Goal: Navigation & Orientation: Find specific page/section

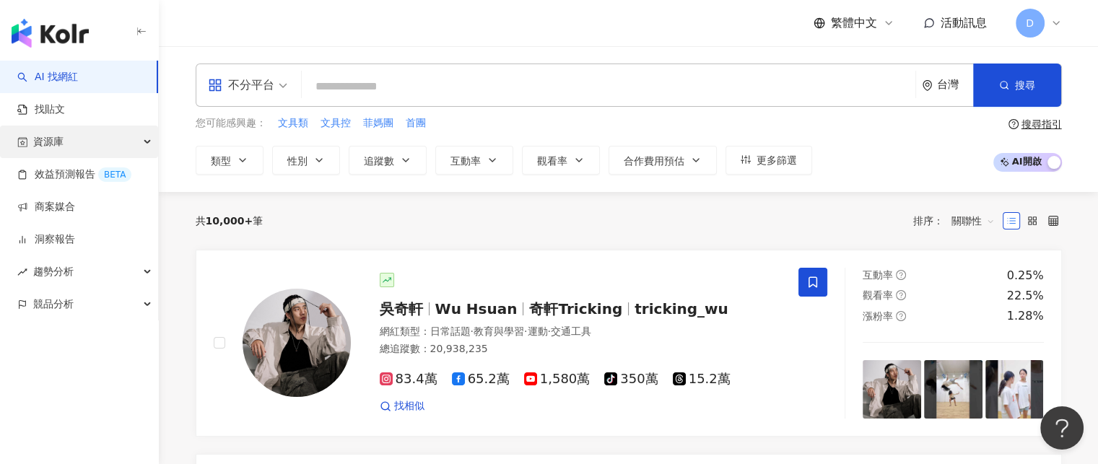
click at [79, 147] on div "資源庫" at bounding box center [79, 142] width 158 height 32
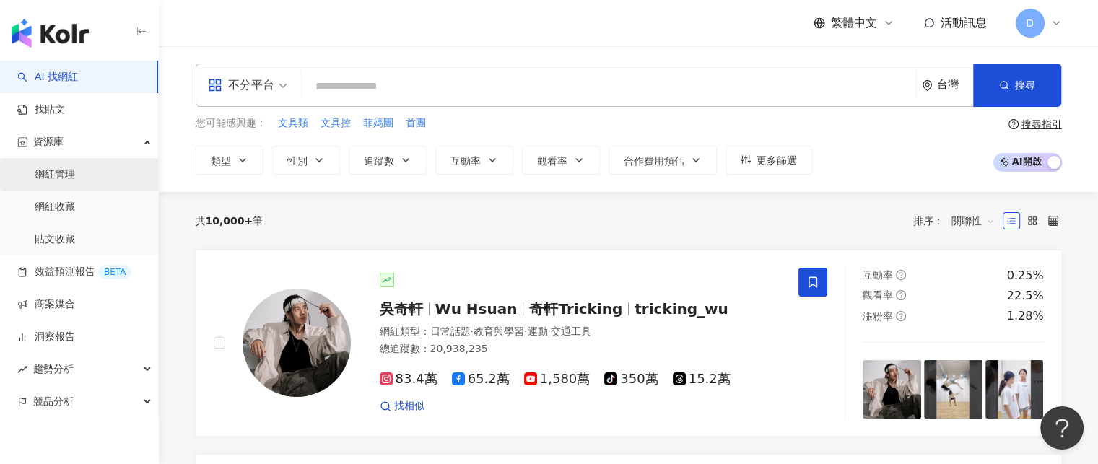
click at [75, 180] on link "網紅管理" at bounding box center [55, 174] width 40 height 14
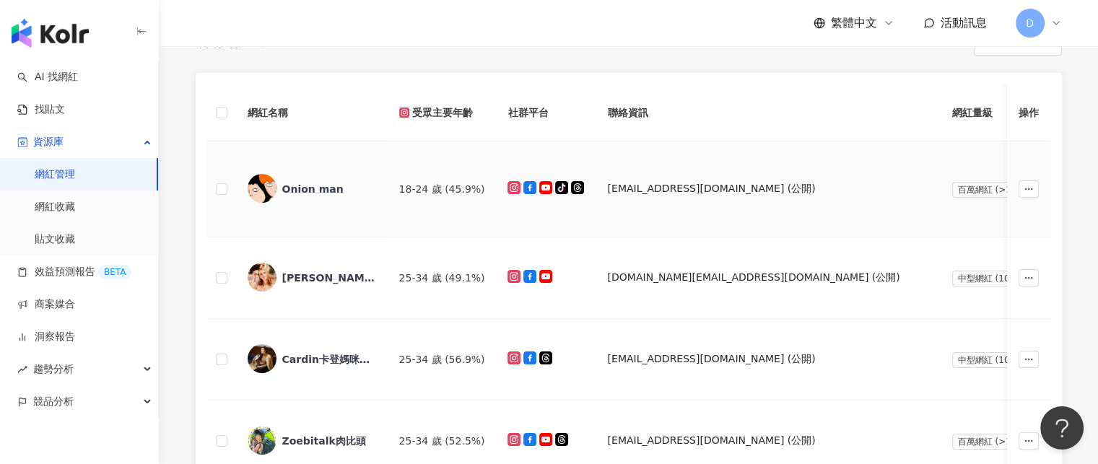
click at [312, 187] on div "Onion man" at bounding box center [312, 189] width 61 height 14
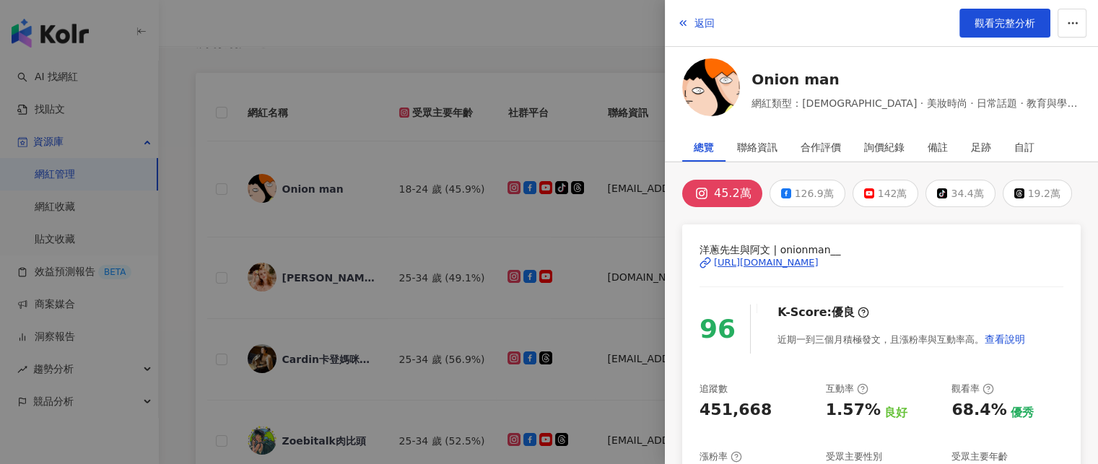
scroll to position [225, 0]
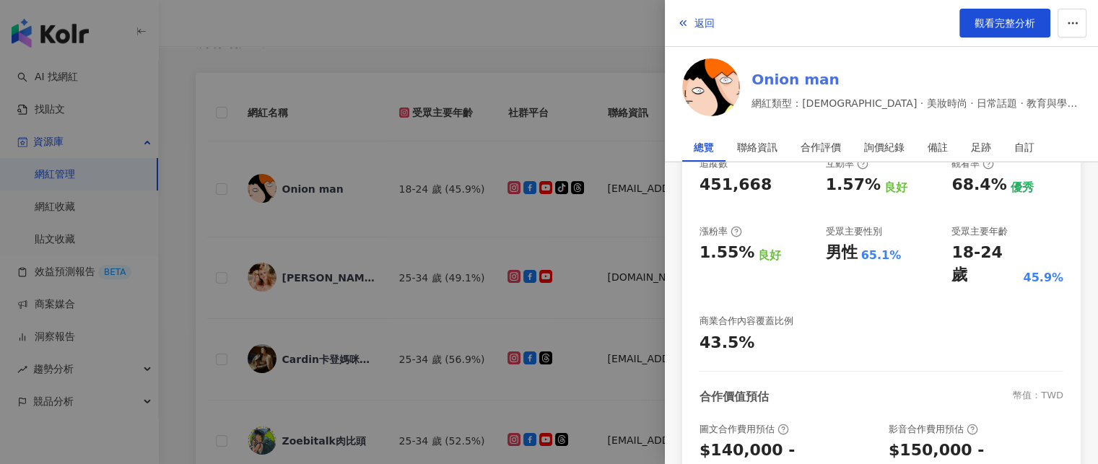
click at [784, 74] on link "Onion man" at bounding box center [915, 79] width 329 height 20
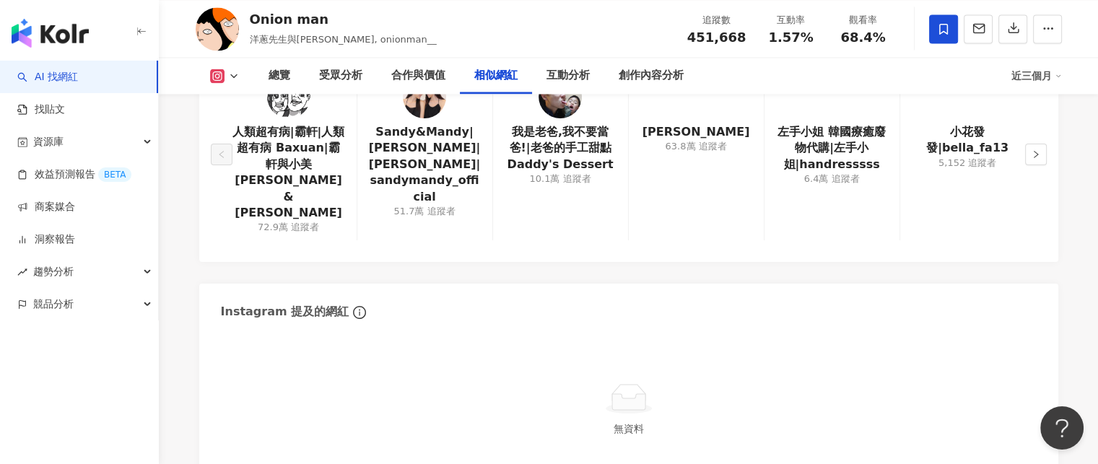
scroll to position [2523, 0]
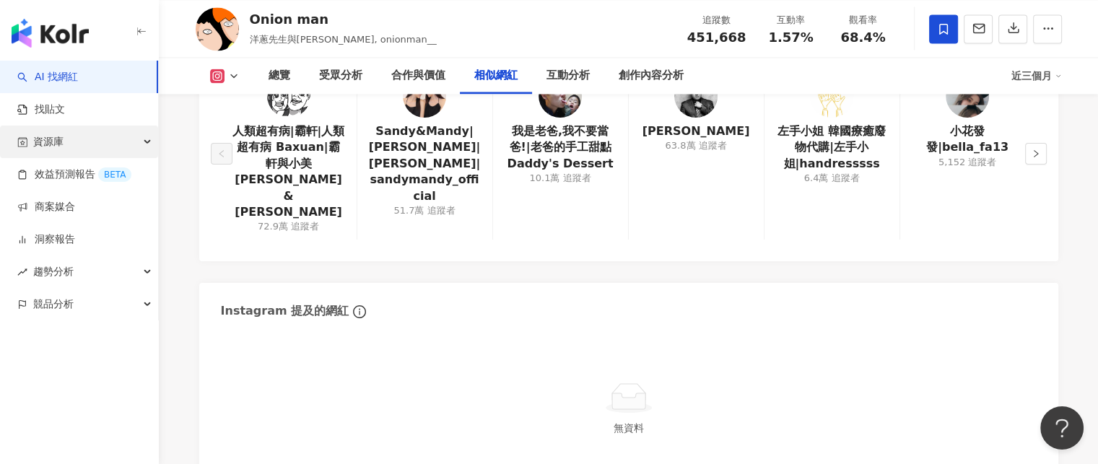
click at [113, 145] on div "資源庫" at bounding box center [79, 142] width 158 height 32
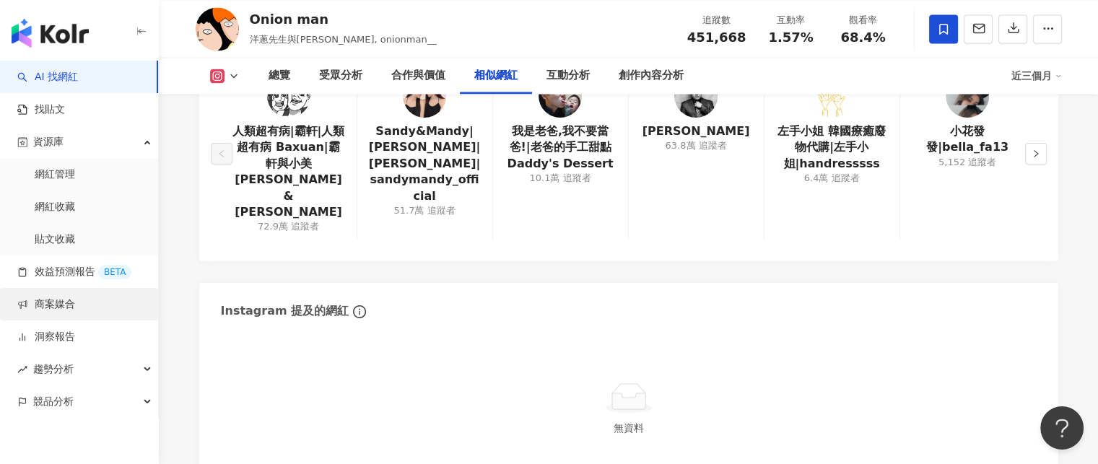
scroll to position [2583, 0]
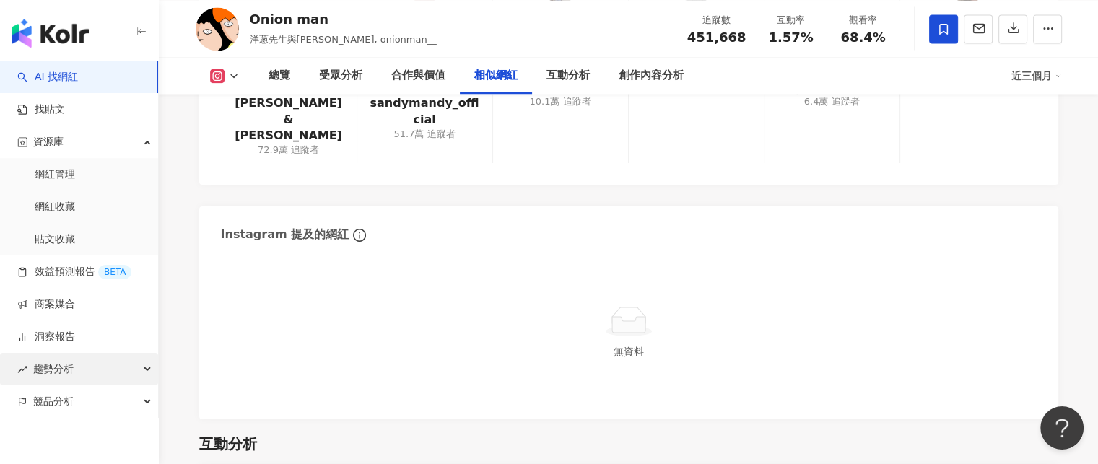
click at [110, 366] on div "趨勢分析" at bounding box center [79, 369] width 158 height 32
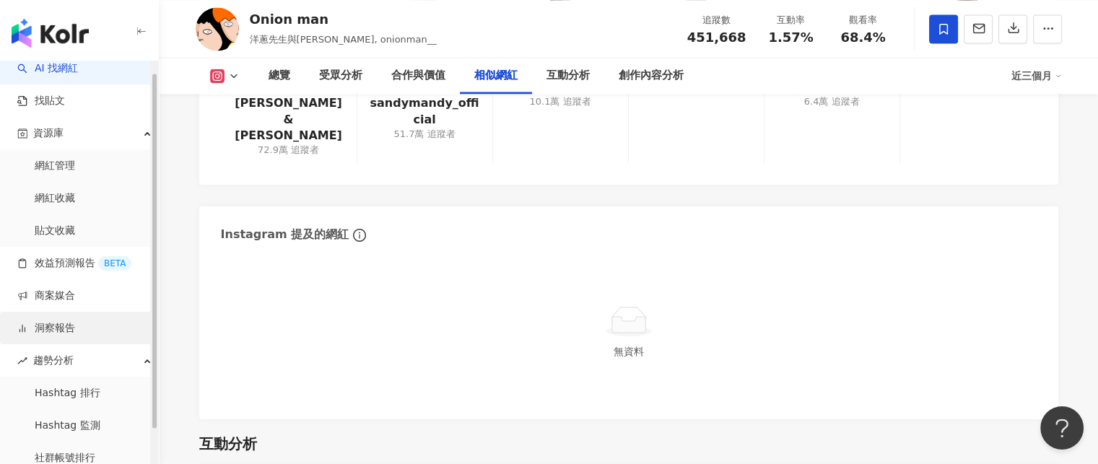
scroll to position [0, 0]
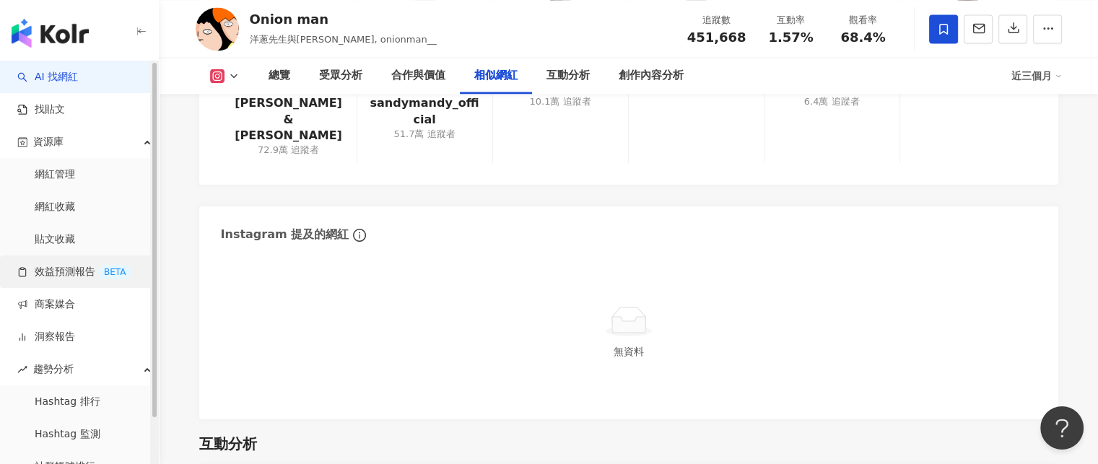
click at [66, 279] on link "效益預測報告 BETA" at bounding box center [74, 272] width 114 height 14
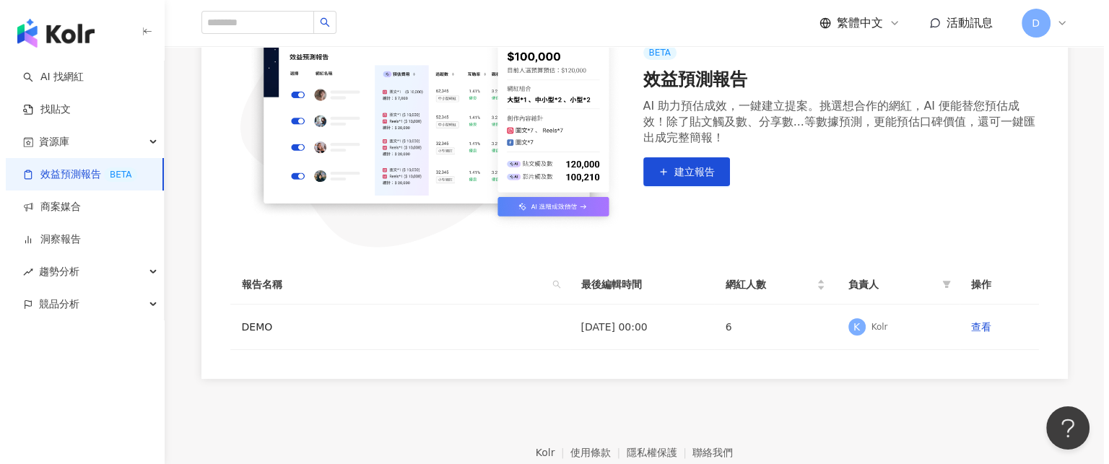
scroll to position [238, 0]
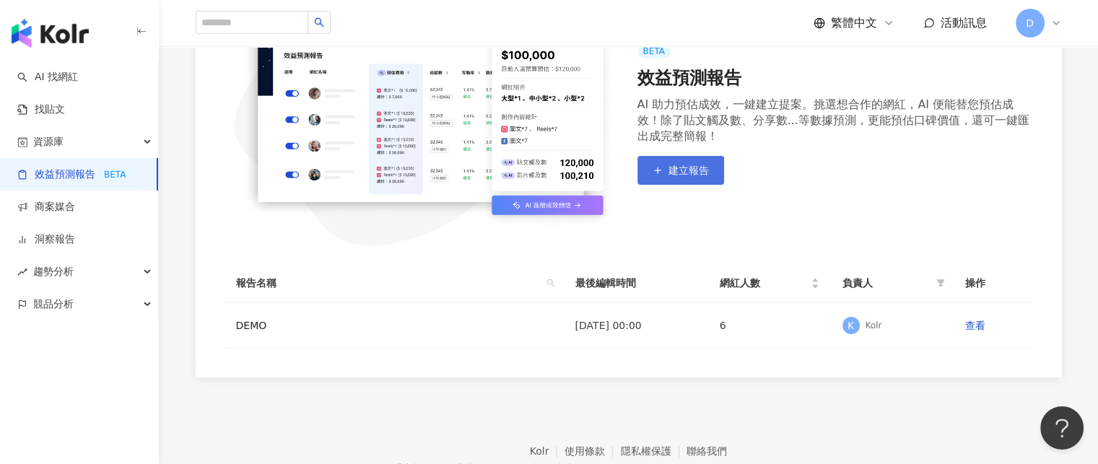
click at [714, 160] on button "建立報告" at bounding box center [680, 170] width 87 height 29
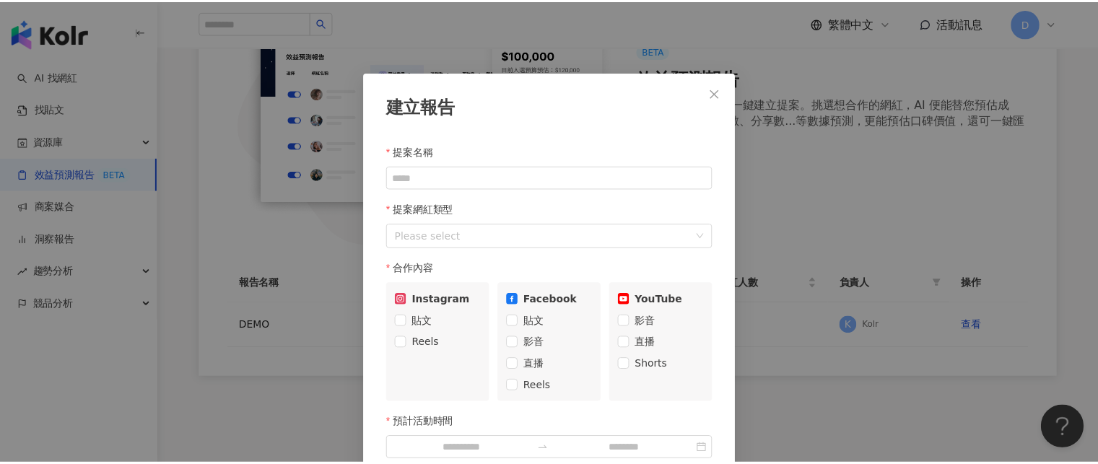
scroll to position [72, 0]
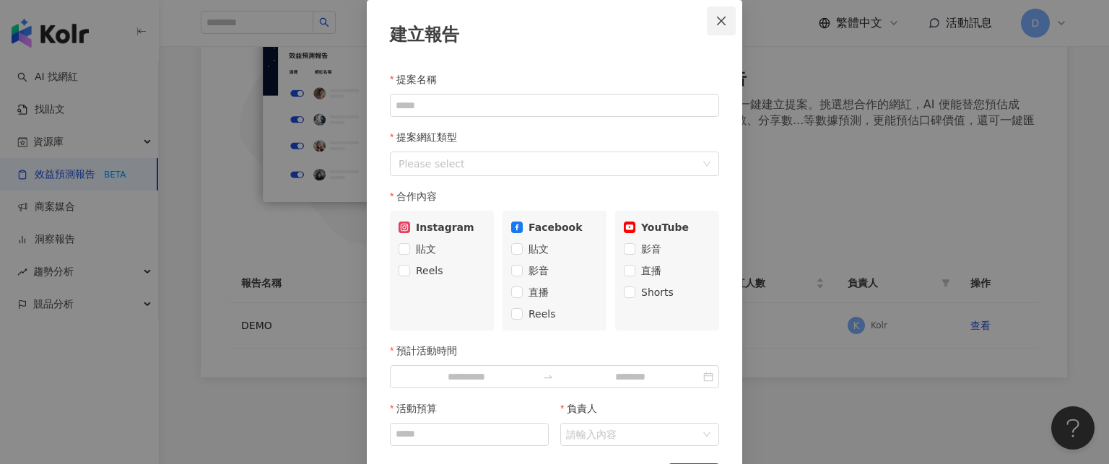
click at [715, 25] on icon "close" at bounding box center [721, 21] width 12 height 12
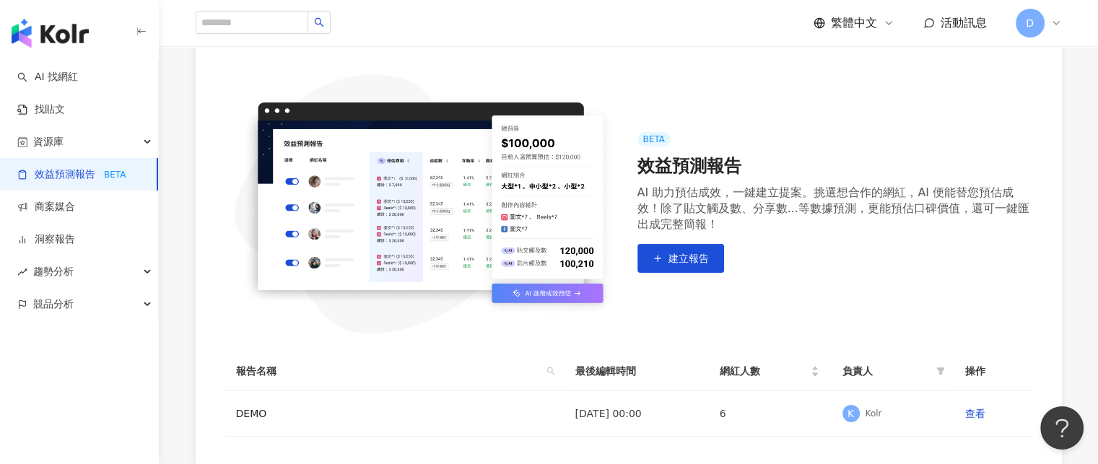
scroll to position [149, 0]
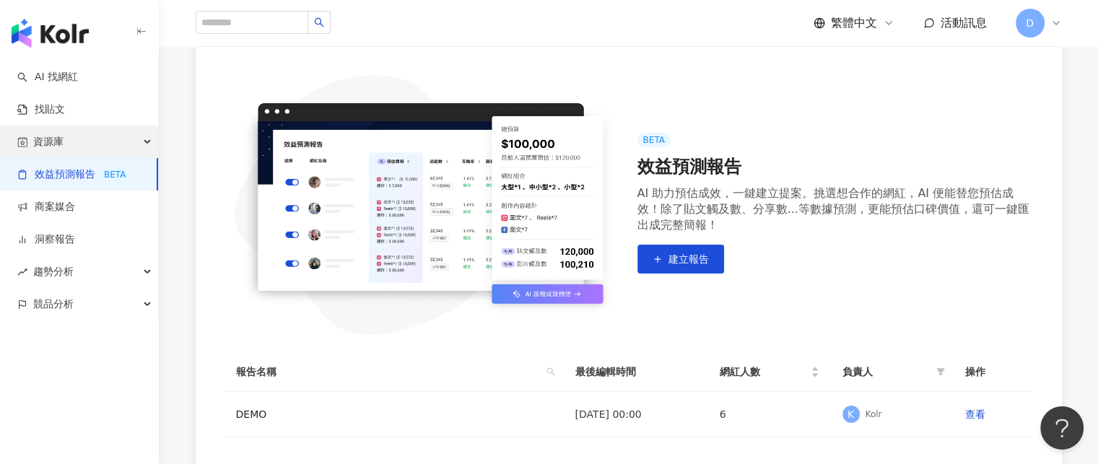
click at [109, 149] on div "資源庫" at bounding box center [79, 142] width 158 height 32
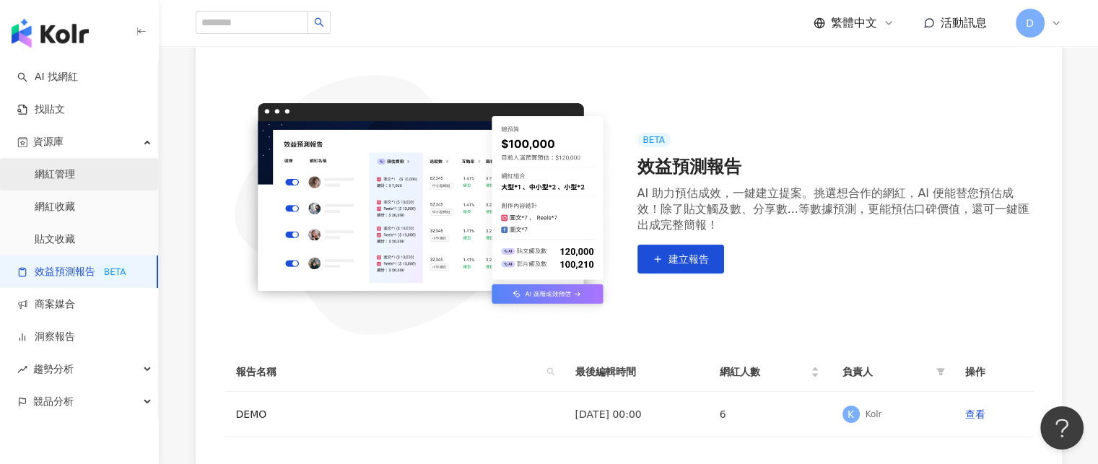
click at [75, 170] on link "網紅管理" at bounding box center [55, 174] width 40 height 14
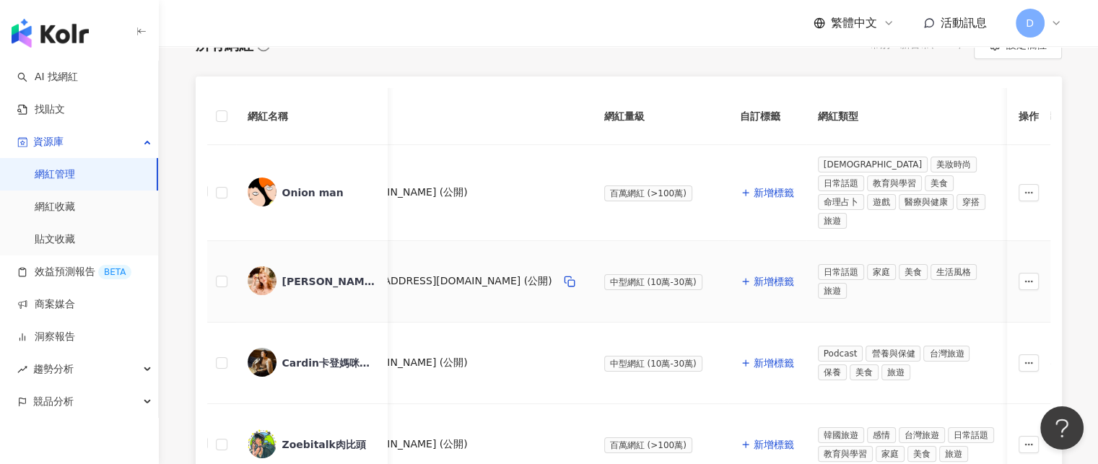
scroll to position [0, 349]
click at [75, 210] on link "網紅收藏" at bounding box center [55, 207] width 40 height 14
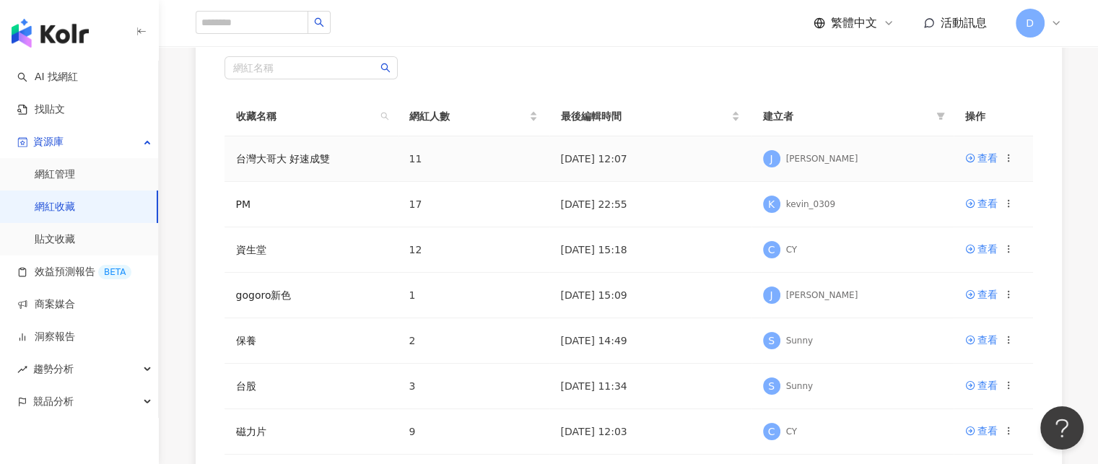
scroll to position [143, 0]
click at [981, 157] on div "查看" at bounding box center [987, 157] width 20 height 16
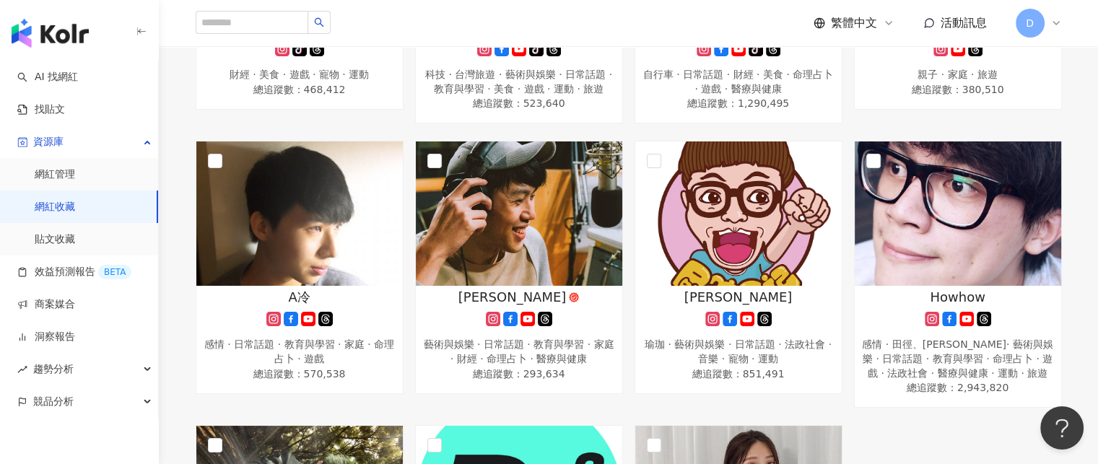
scroll to position [894, 0]
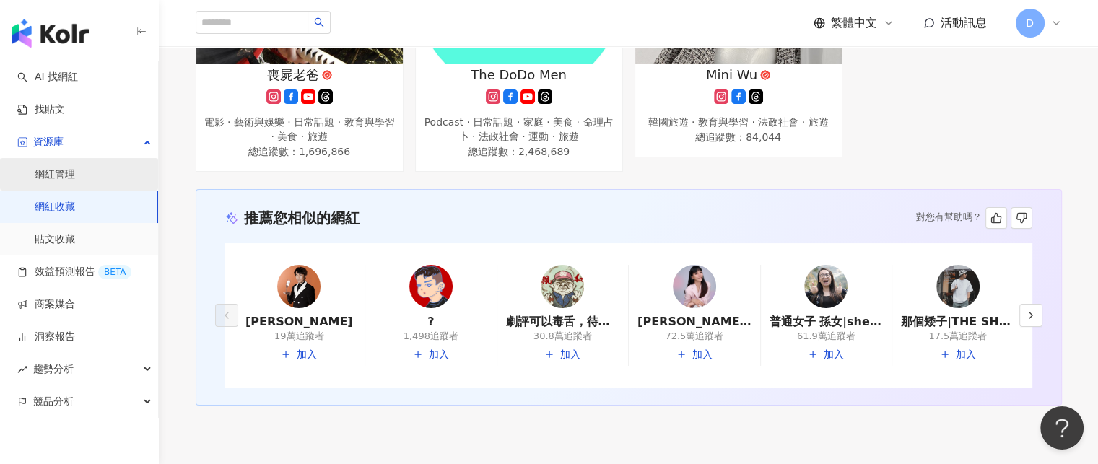
click at [58, 178] on link "網紅管理" at bounding box center [55, 174] width 40 height 14
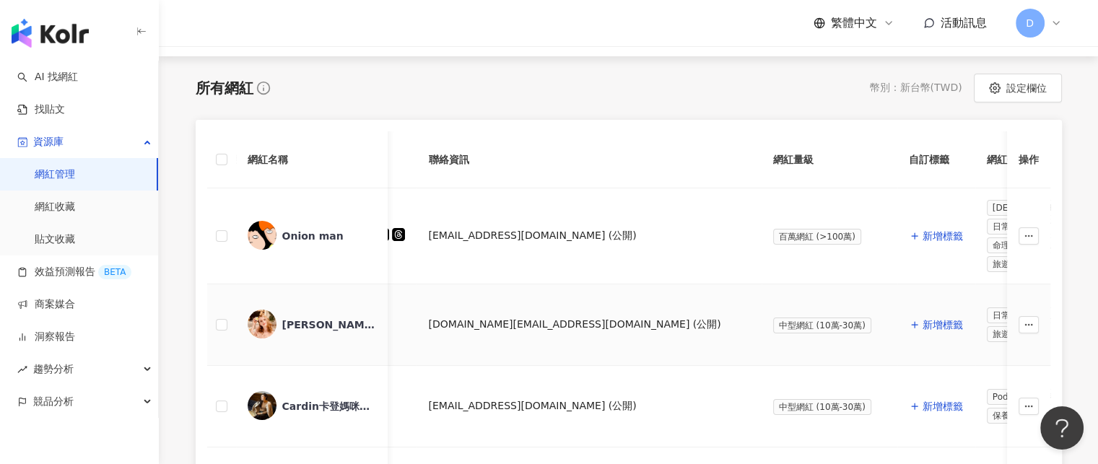
scroll to position [149, 0]
